Goal: Navigation & Orientation: Find specific page/section

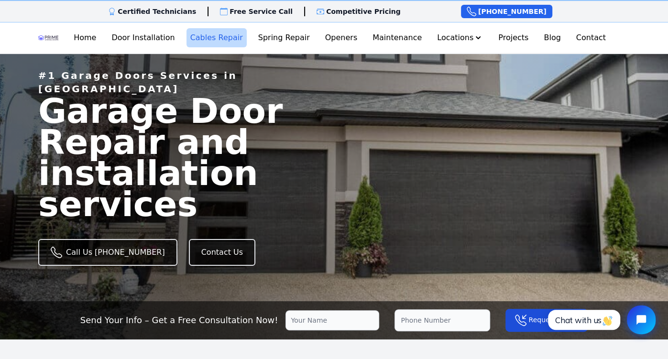
click at [222, 39] on link "Cables Repair" at bounding box center [216, 37] width 60 height 19
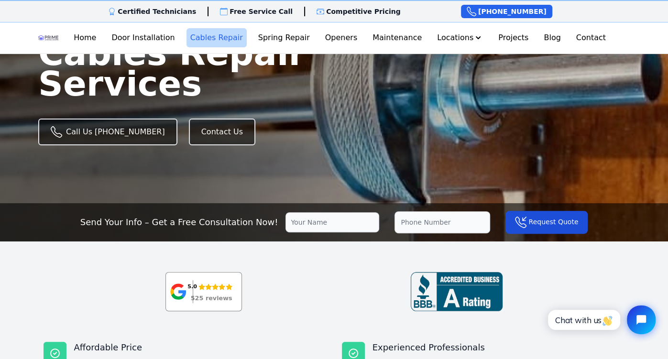
scroll to position [96, 0]
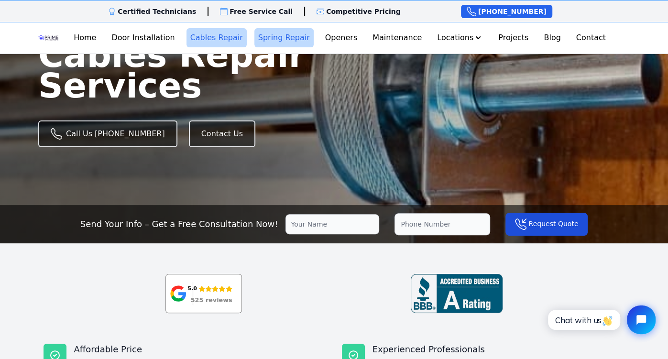
click at [289, 38] on link "Spring Repair" at bounding box center [283, 37] width 59 height 19
